Goal: Check status: Check status

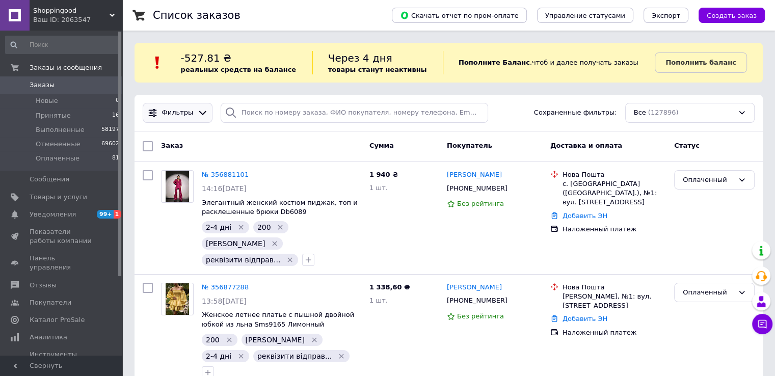
click at [198, 111] on icon at bounding box center [202, 113] width 11 height 11
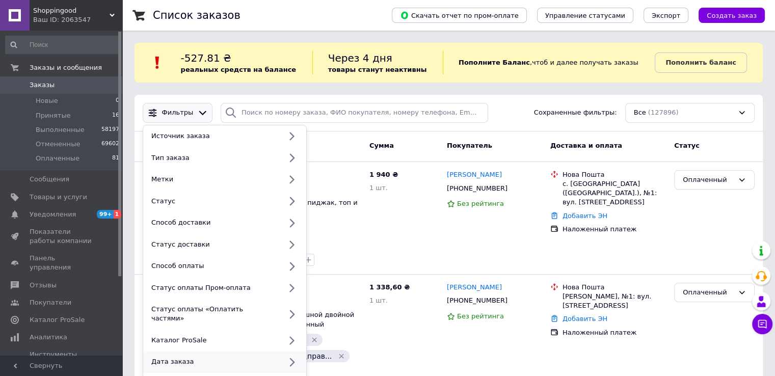
click at [180, 357] on div "Дата заказа" at bounding box center [214, 361] width 134 height 9
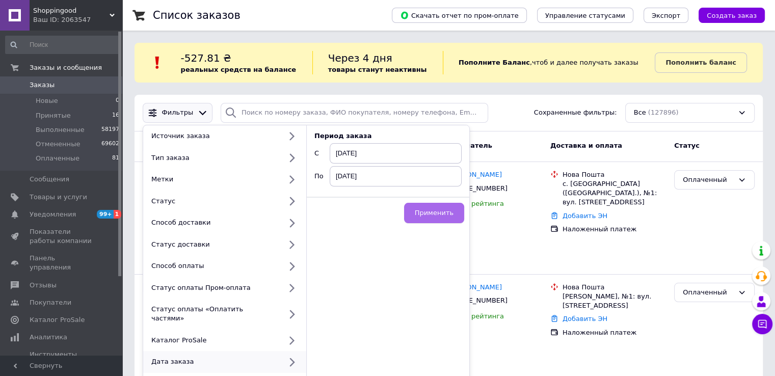
click at [448, 210] on span "Применить" at bounding box center [434, 213] width 39 height 8
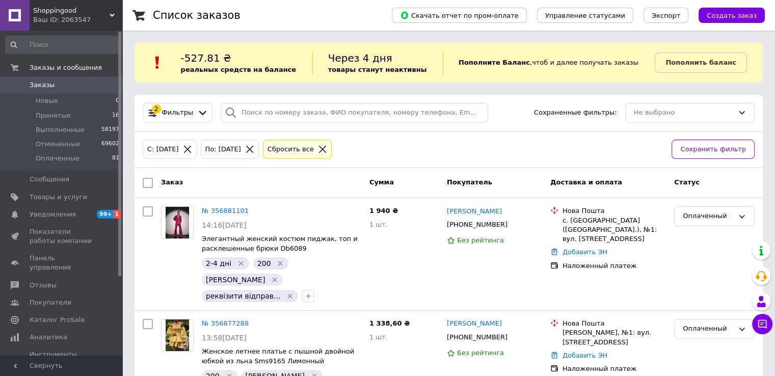
click at [145, 184] on input "checkbox" at bounding box center [148, 183] width 10 height 10
checkbox input "true"
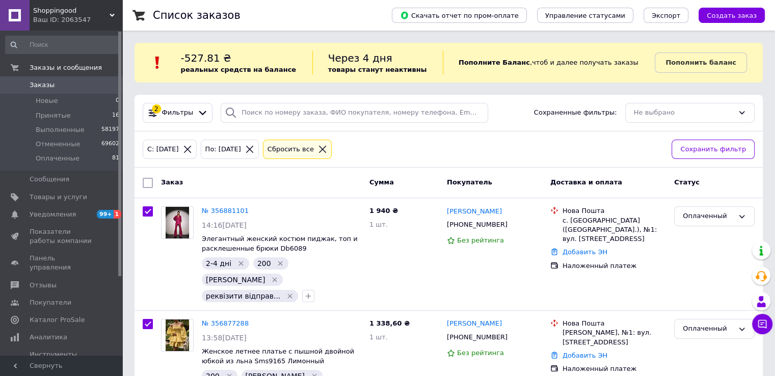
checkbox input "true"
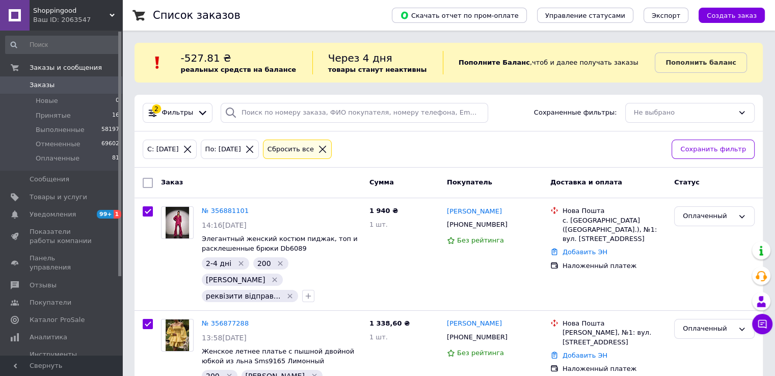
checkbox input "true"
click at [145, 184] on div "Действия для 12 заказов" at bounding box center [205, 183] width 126 height 16
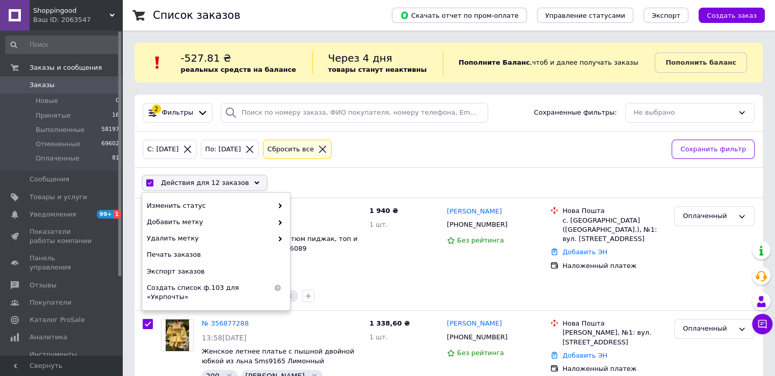
click at [149, 183] on input "checkbox" at bounding box center [149, 183] width 7 height 7
checkbox input "false"
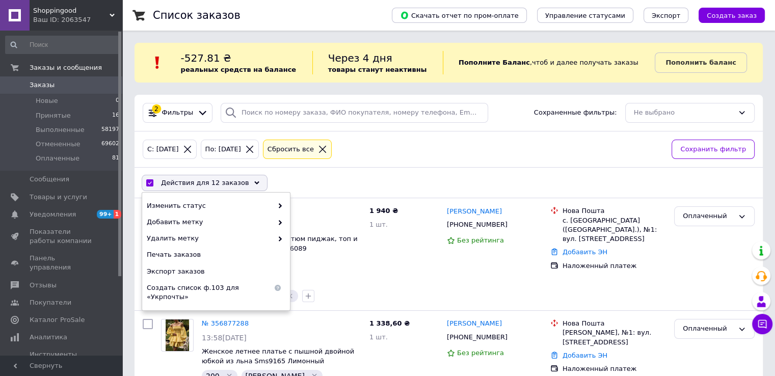
checkbox input "false"
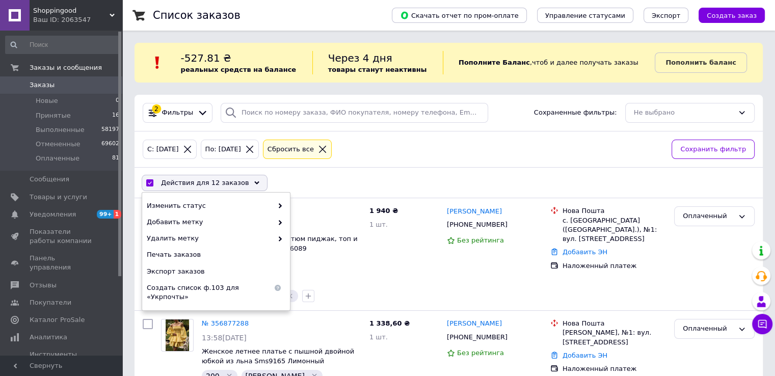
checkbox input "false"
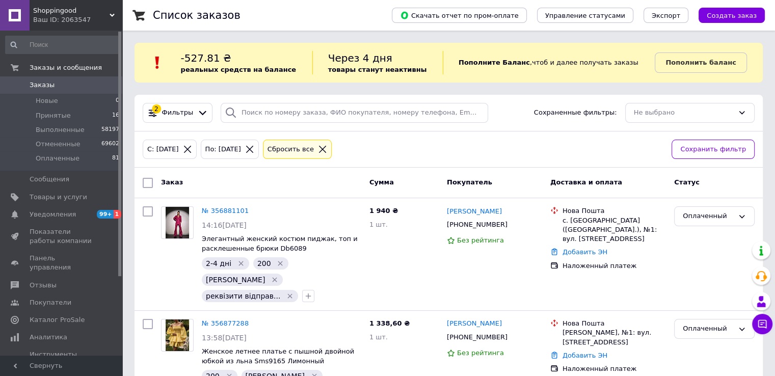
click at [327, 148] on icon at bounding box center [322, 149] width 9 height 9
